Goal: Task Accomplishment & Management: Use online tool/utility

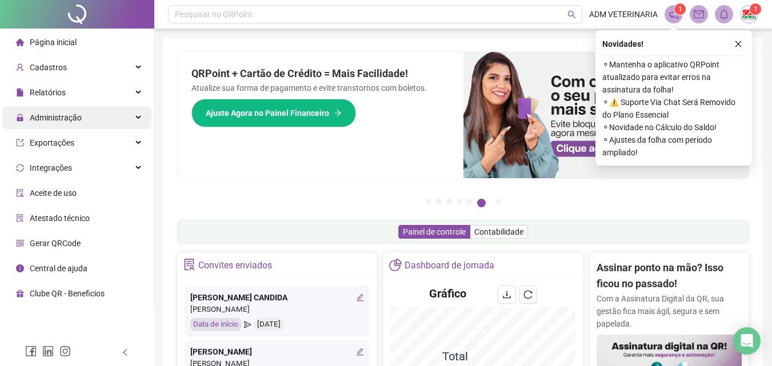
click at [59, 119] on span "Administração" at bounding box center [56, 117] width 52 height 9
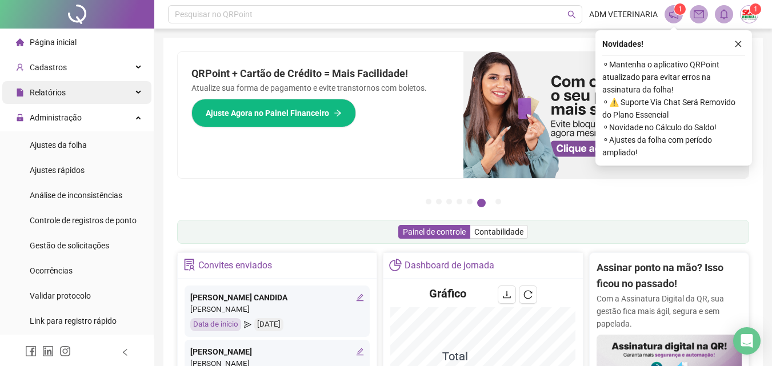
click at [63, 97] on span "Relatórios" at bounding box center [48, 92] width 36 height 9
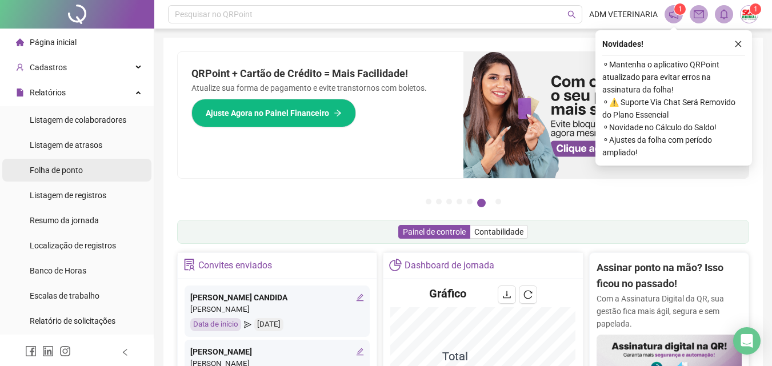
click at [82, 168] on span "Folha de ponto" at bounding box center [56, 170] width 53 height 9
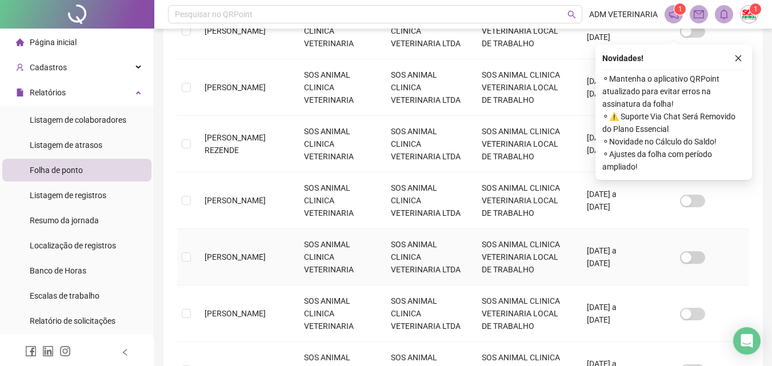
scroll to position [336, 0]
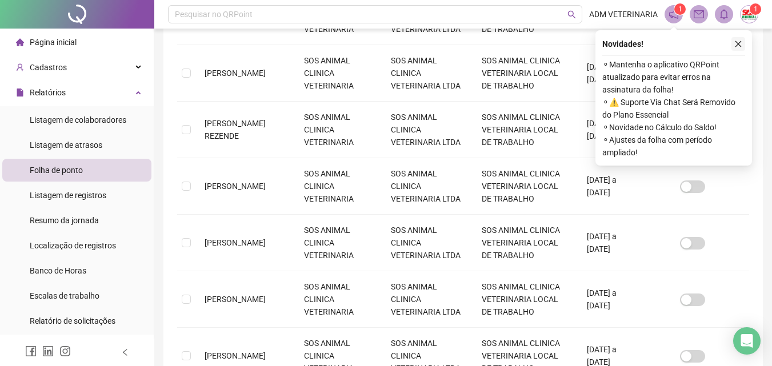
click at [738, 45] on icon "close" at bounding box center [738, 44] width 8 height 8
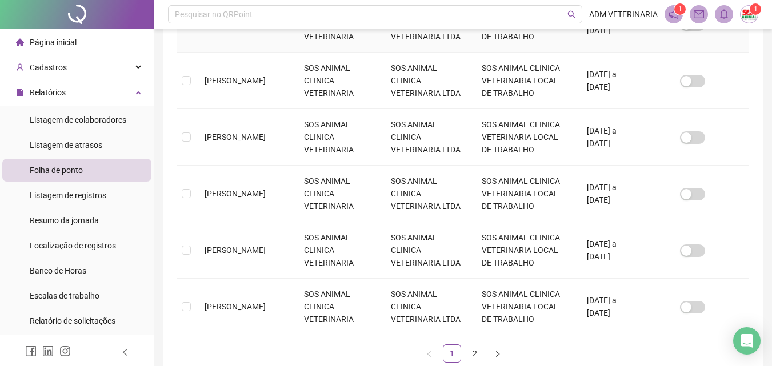
scroll to position [508, 0]
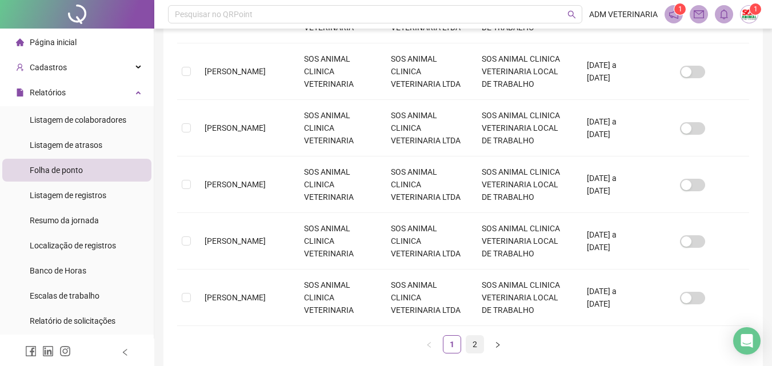
click at [476, 336] on link "2" at bounding box center [474, 344] width 17 height 17
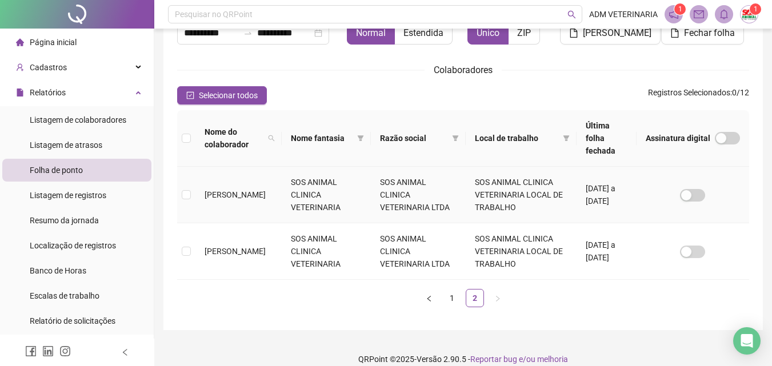
scroll to position [102, 0]
click at [455, 289] on link "1" at bounding box center [451, 297] width 17 height 17
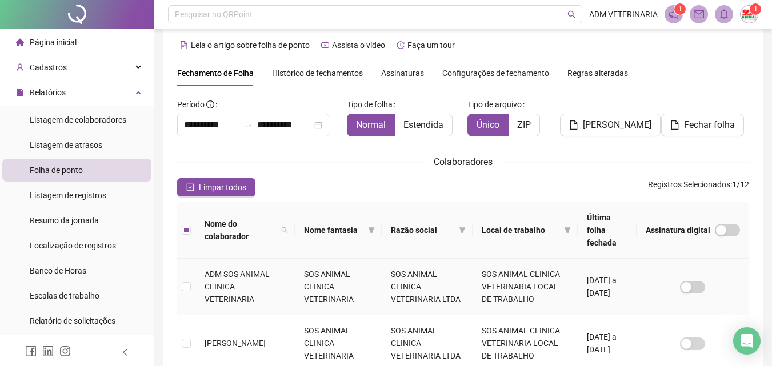
scroll to position [0, 0]
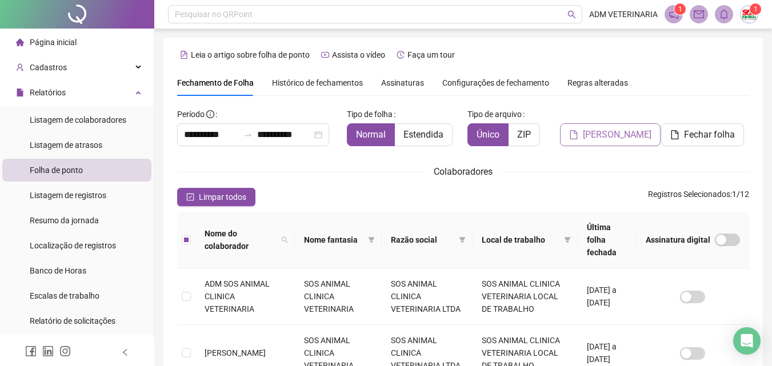
click at [612, 139] on span "[PERSON_NAME]" at bounding box center [617, 135] width 69 height 14
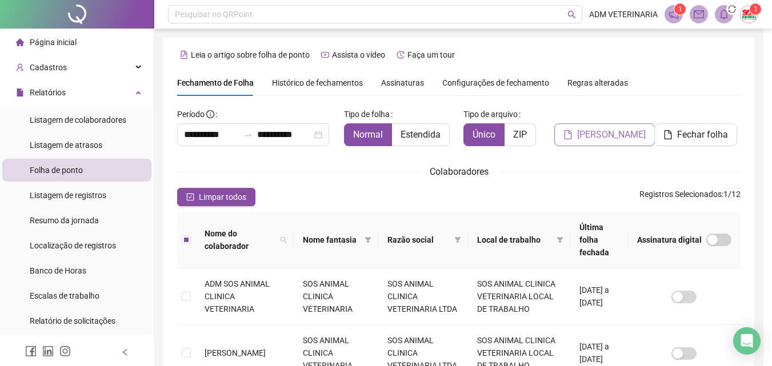
scroll to position [51, 0]
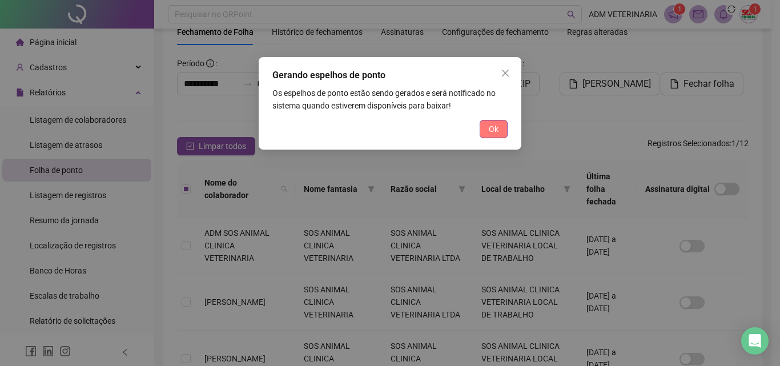
click at [496, 131] on span "Ok" at bounding box center [494, 129] width 10 height 13
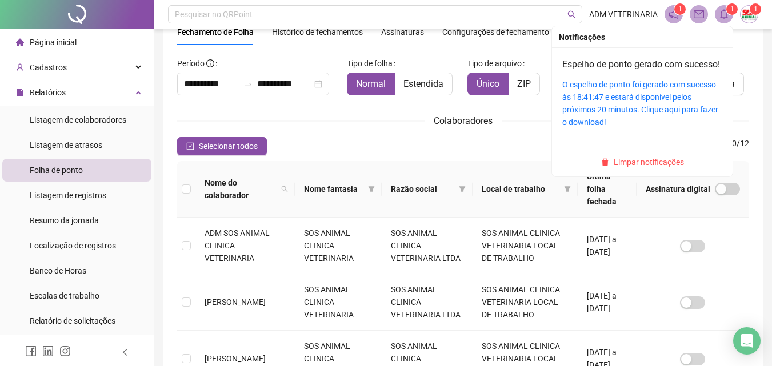
click at [720, 9] on icon "bell" at bounding box center [724, 14] width 10 height 10
click at [606, 106] on link "O espelho de ponto foi gerado com sucesso às 18:41:47 e estará disponível pelos…" at bounding box center [640, 103] width 156 height 47
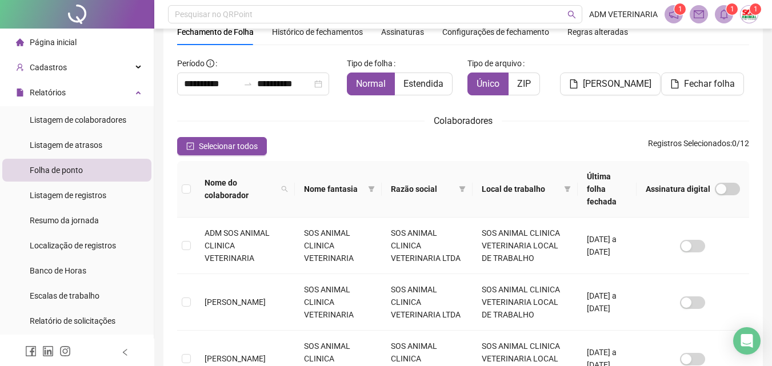
click at [613, 20] on span "ADM VETERINARIA" at bounding box center [623, 14] width 69 height 13
